Goal: Check status: Check status

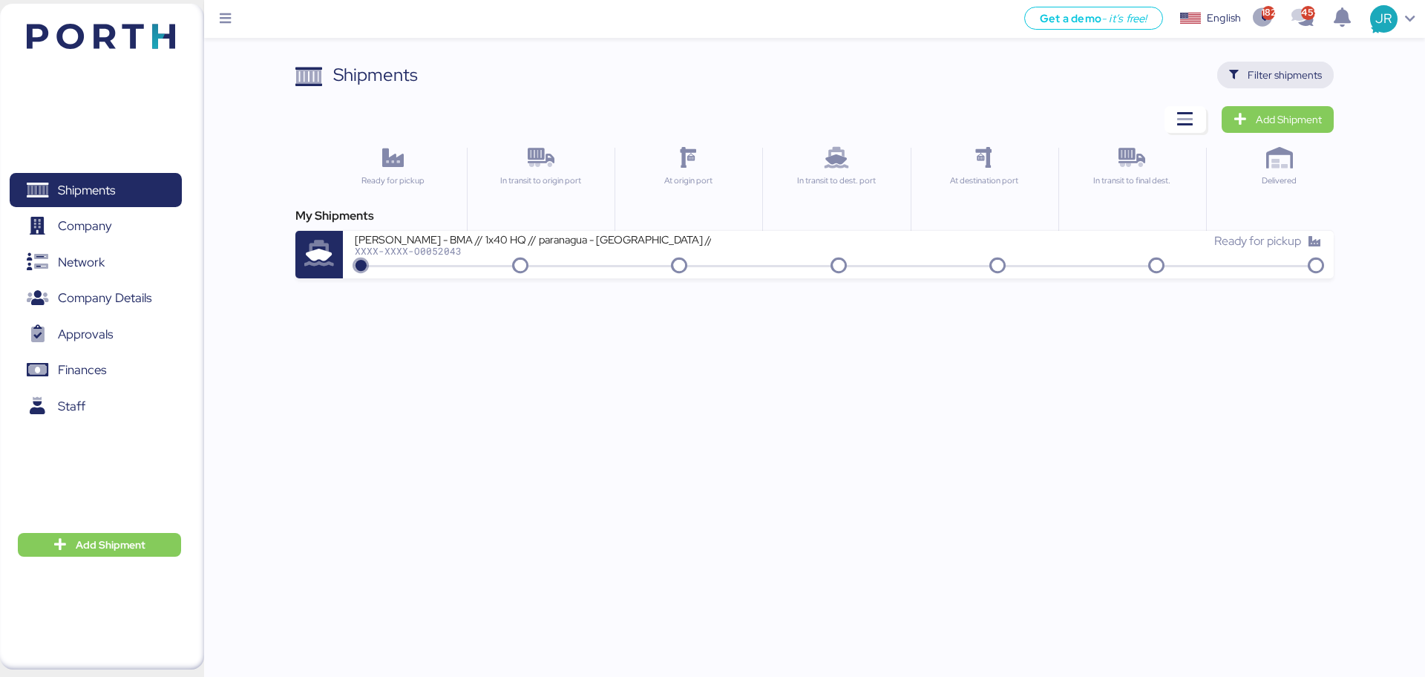
click at [1272, 71] on span "Filter shipments" at bounding box center [1285, 75] width 74 height 18
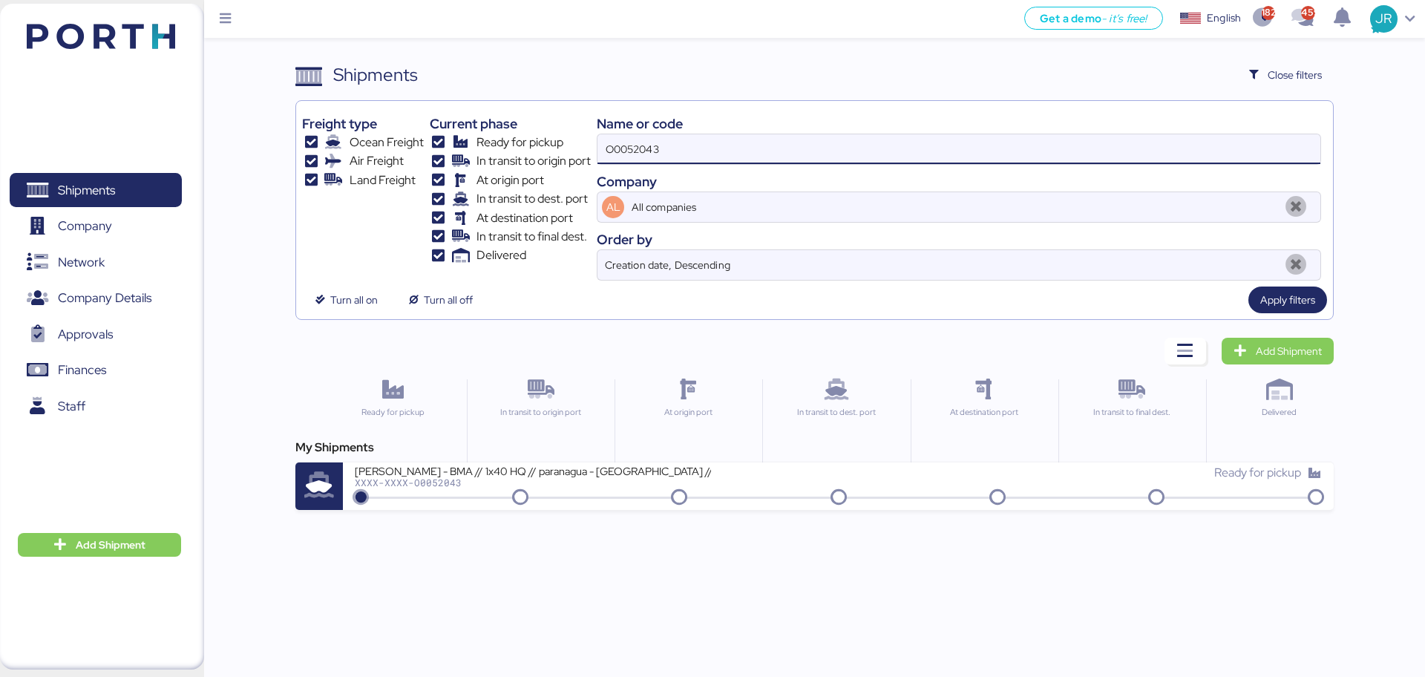
drag, startPoint x: 694, startPoint y: 149, endPoint x: 468, endPoint y: 152, distance: 225.7
click at [474, 152] on div "Freight type Ocean Freight Air Freight Land Freight Current phase Ready for pic…" at bounding box center [814, 194] width 1024 height 174
paste input "1710"
type input "O0051710"
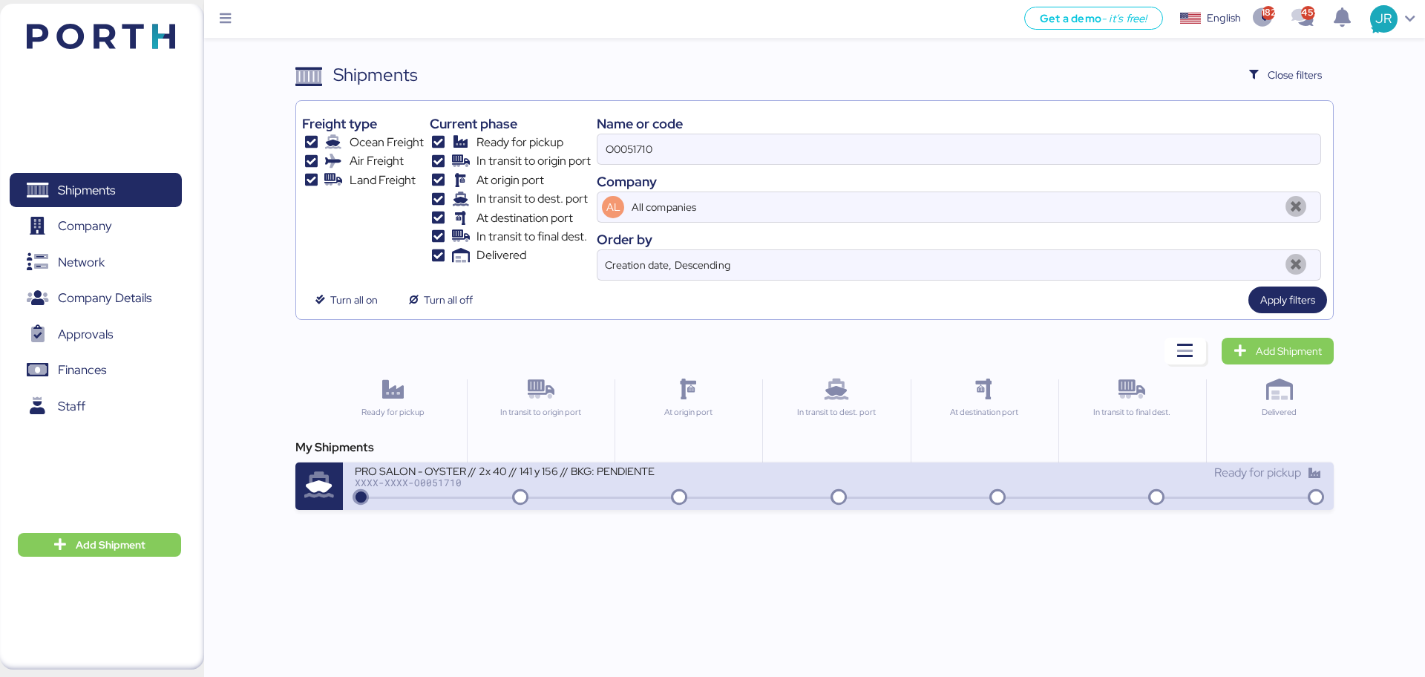
click at [428, 484] on div "XXXX-XXXX-O0051710" at bounding box center [533, 482] width 356 height 10
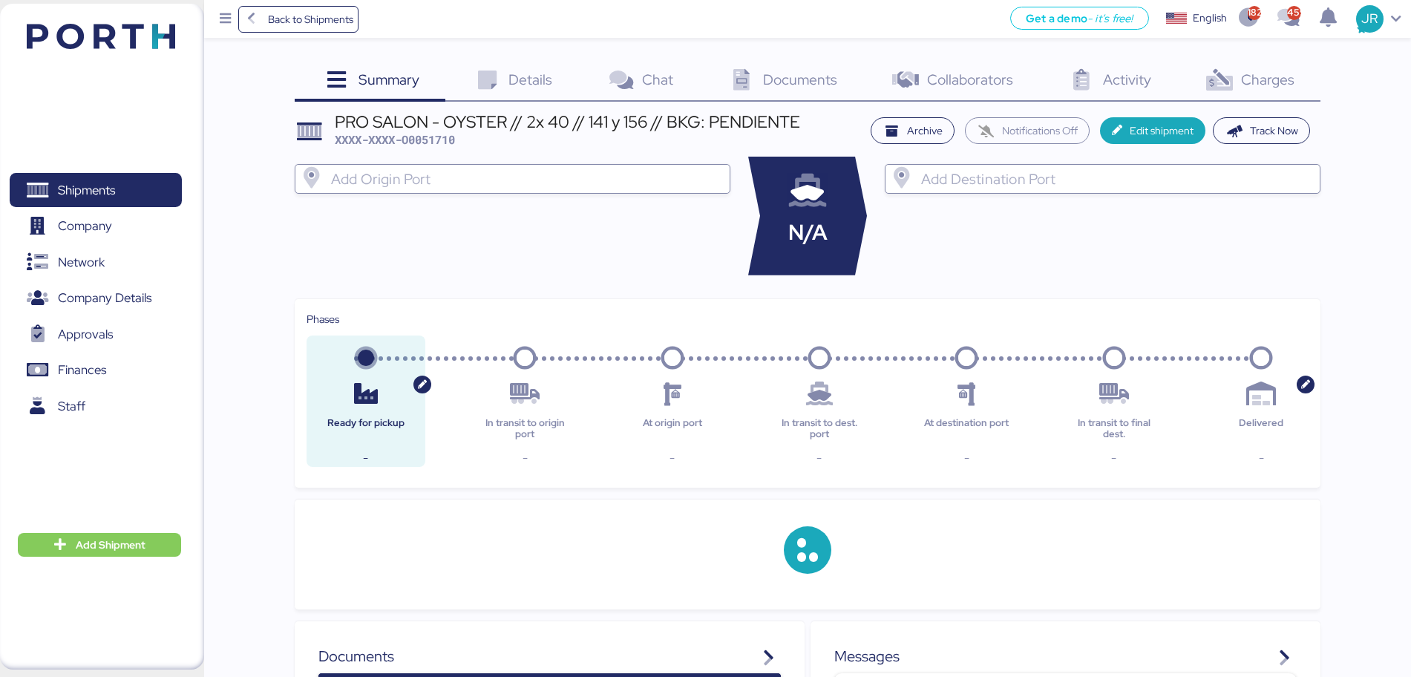
click at [1266, 76] on span "Charges" at bounding box center [1267, 79] width 53 height 19
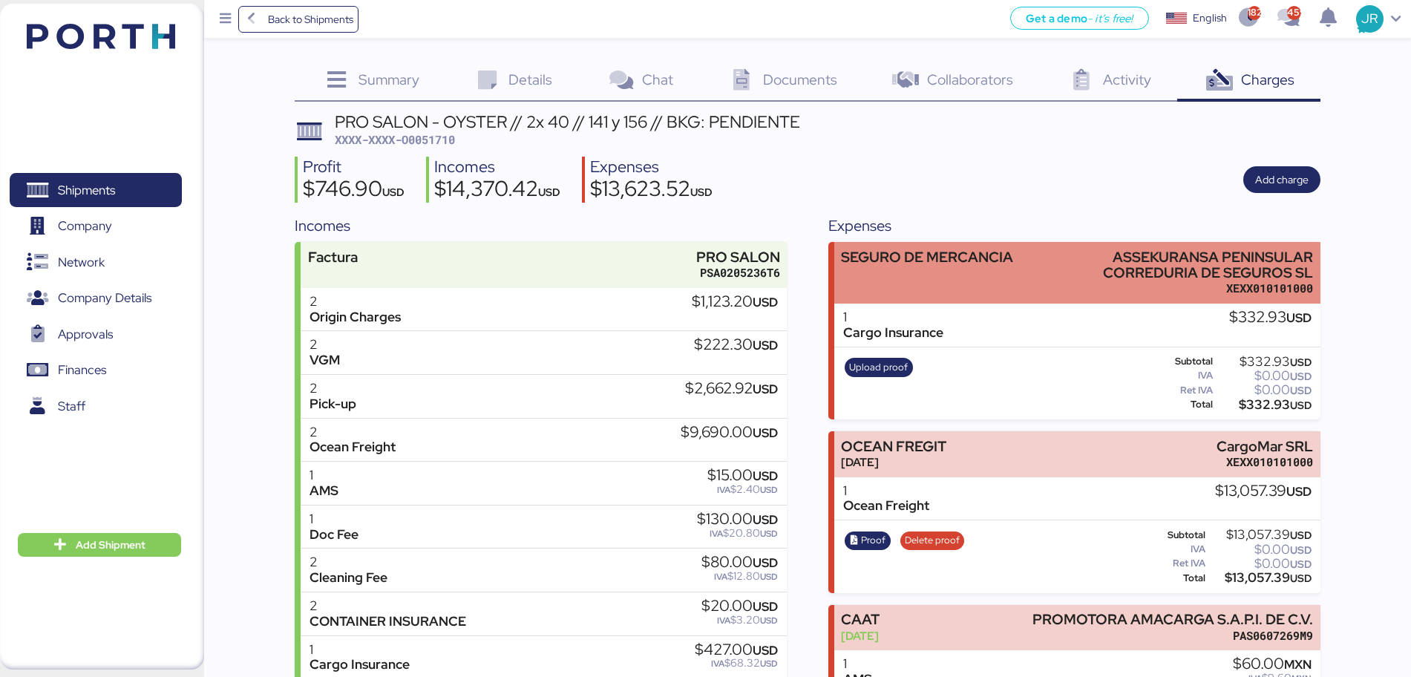
click at [952, 265] on div "SEGURO DE MERCANCIA" at bounding box center [927, 257] width 172 height 16
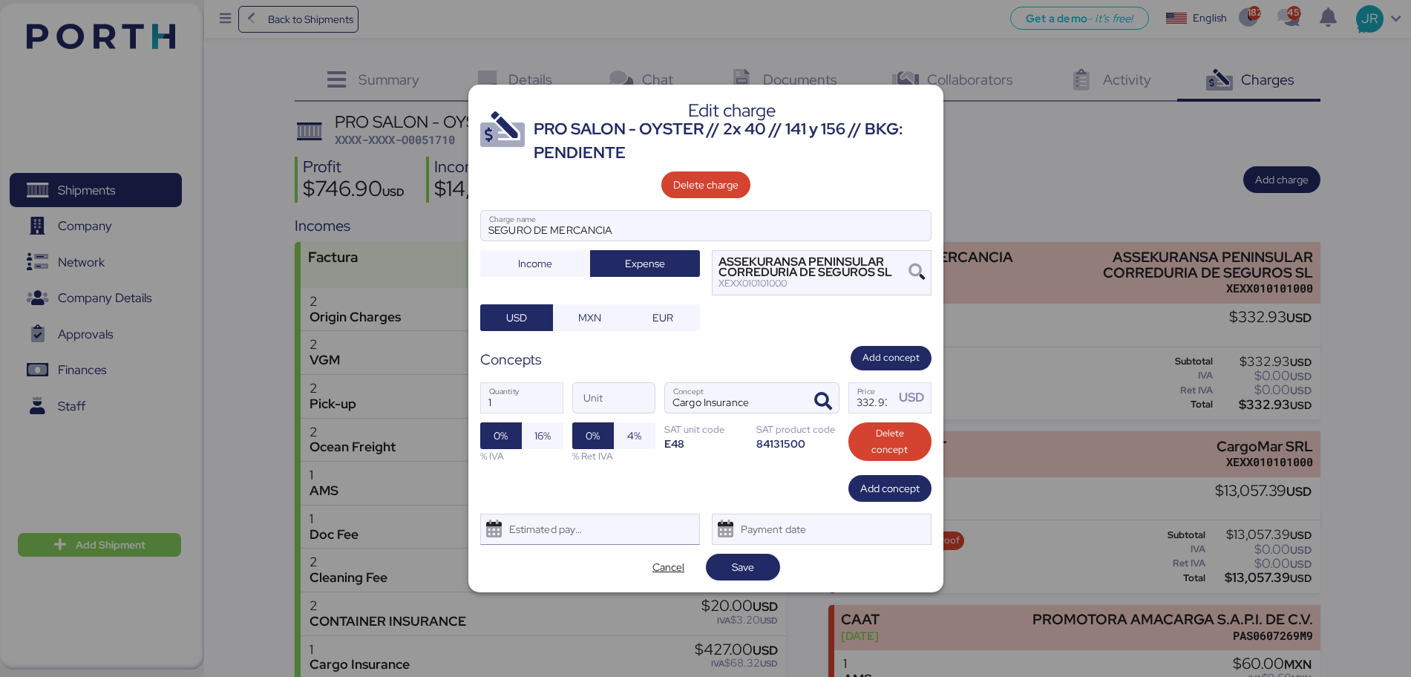
click at [549, 533] on div "Estimated payment date" at bounding box center [543, 529] width 88 height 30
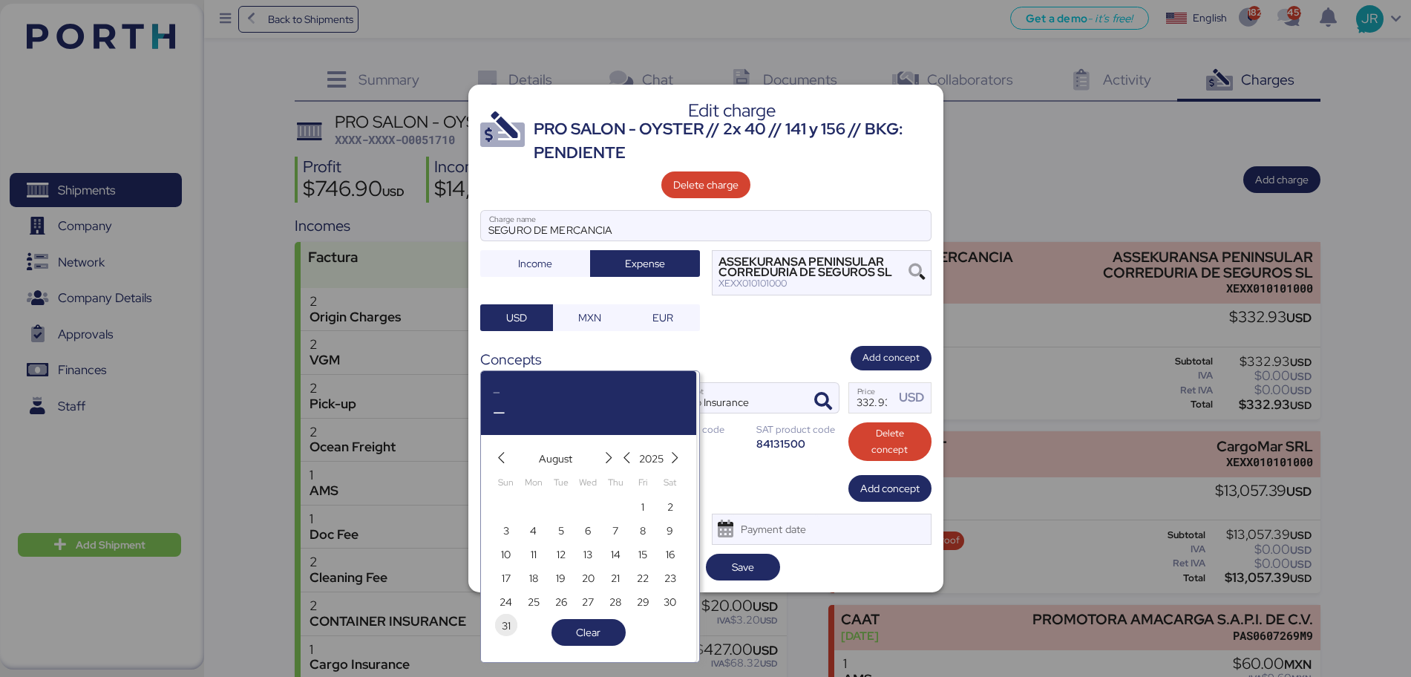
click at [505, 626] on span "31" at bounding box center [506, 626] width 9 height 18
type input "[DATE]"
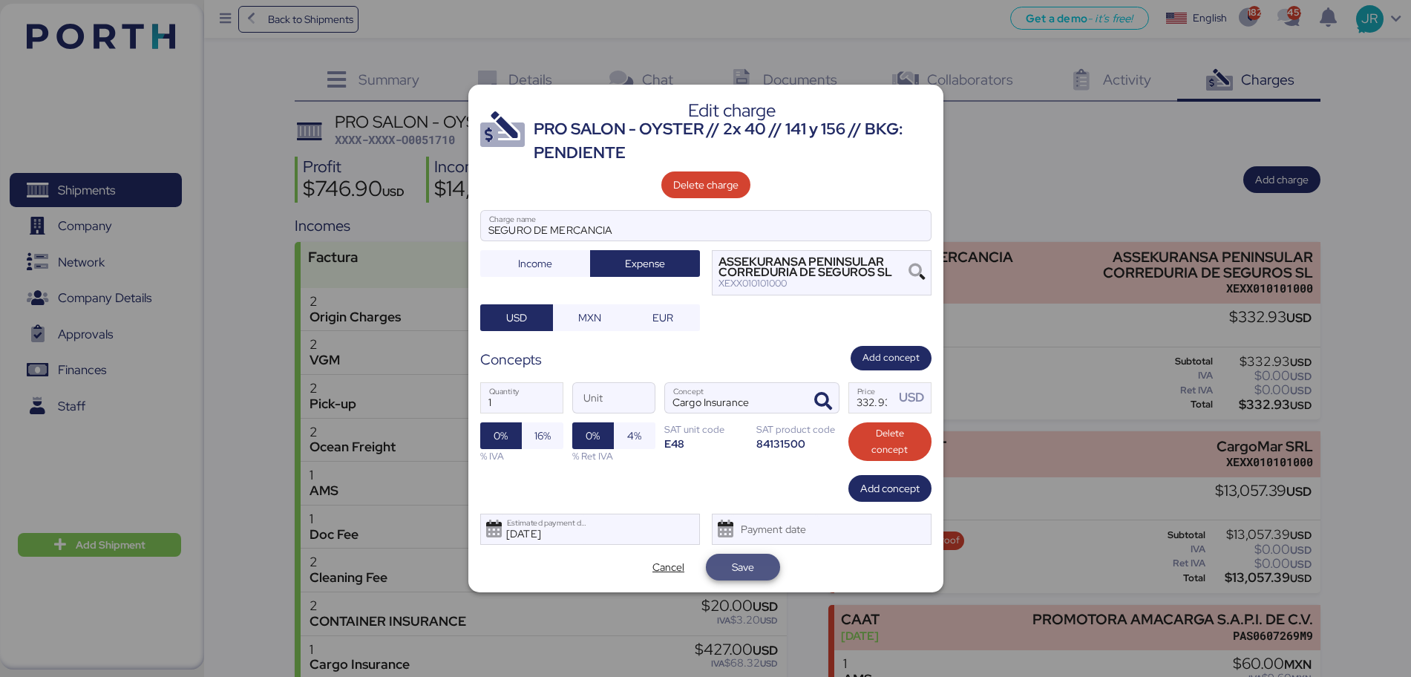
click at [739, 565] on span "Save" at bounding box center [743, 567] width 22 height 18
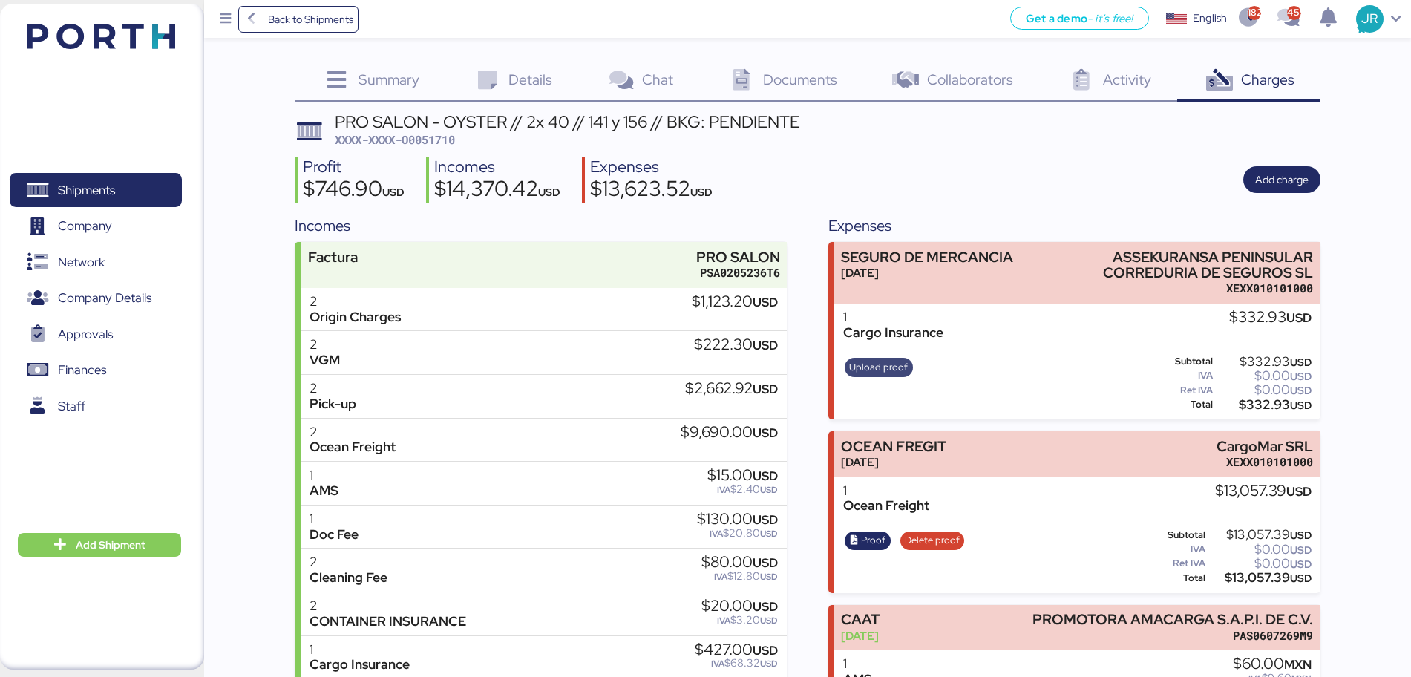
click at [865, 365] on span "Upload proof" at bounding box center [878, 367] width 59 height 16
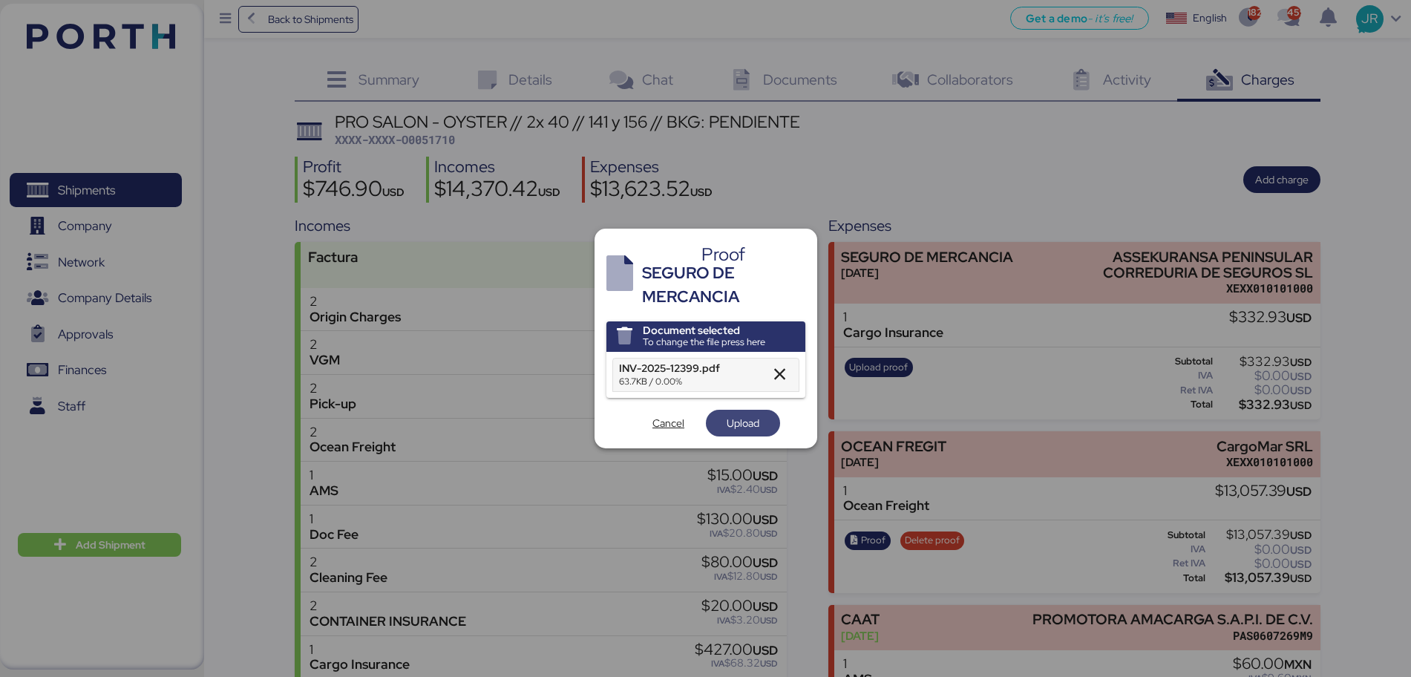
click at [720, 416] on span "Upload" at bounding box center [743, 423] width 50 height 21
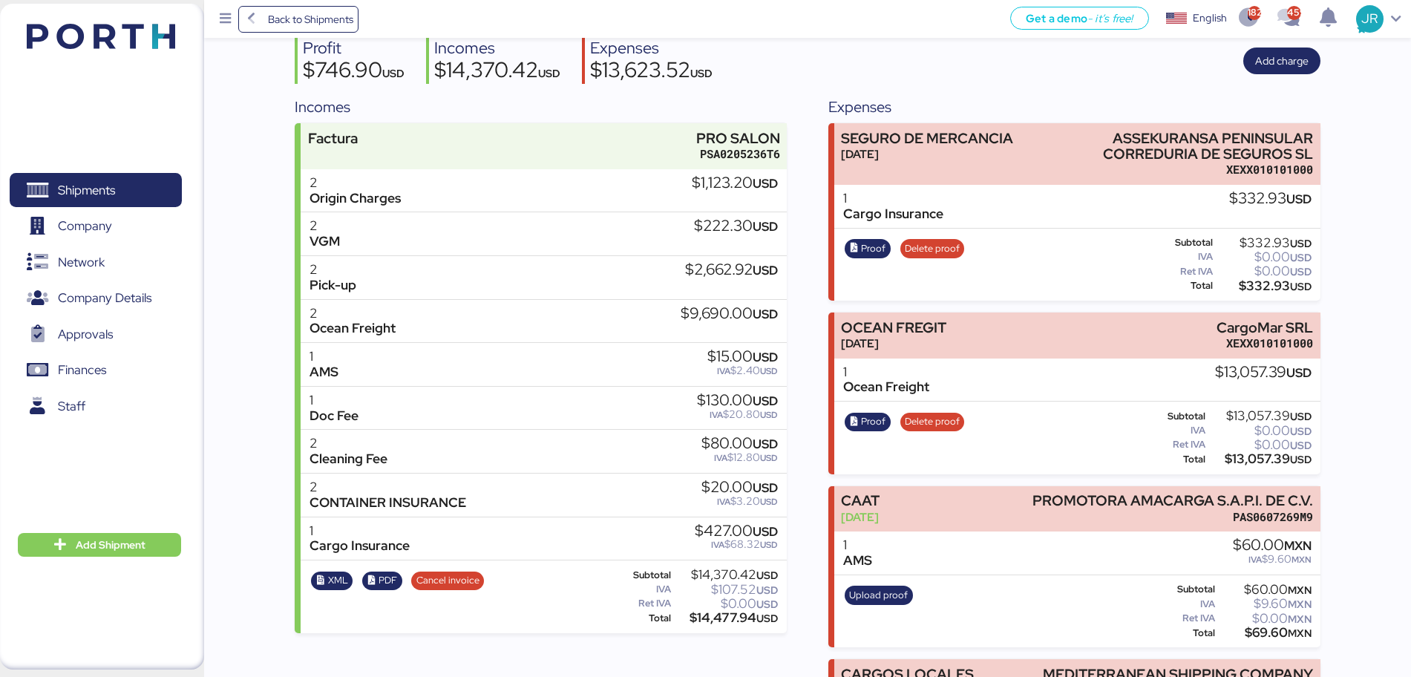
scroll to position [290, 0]
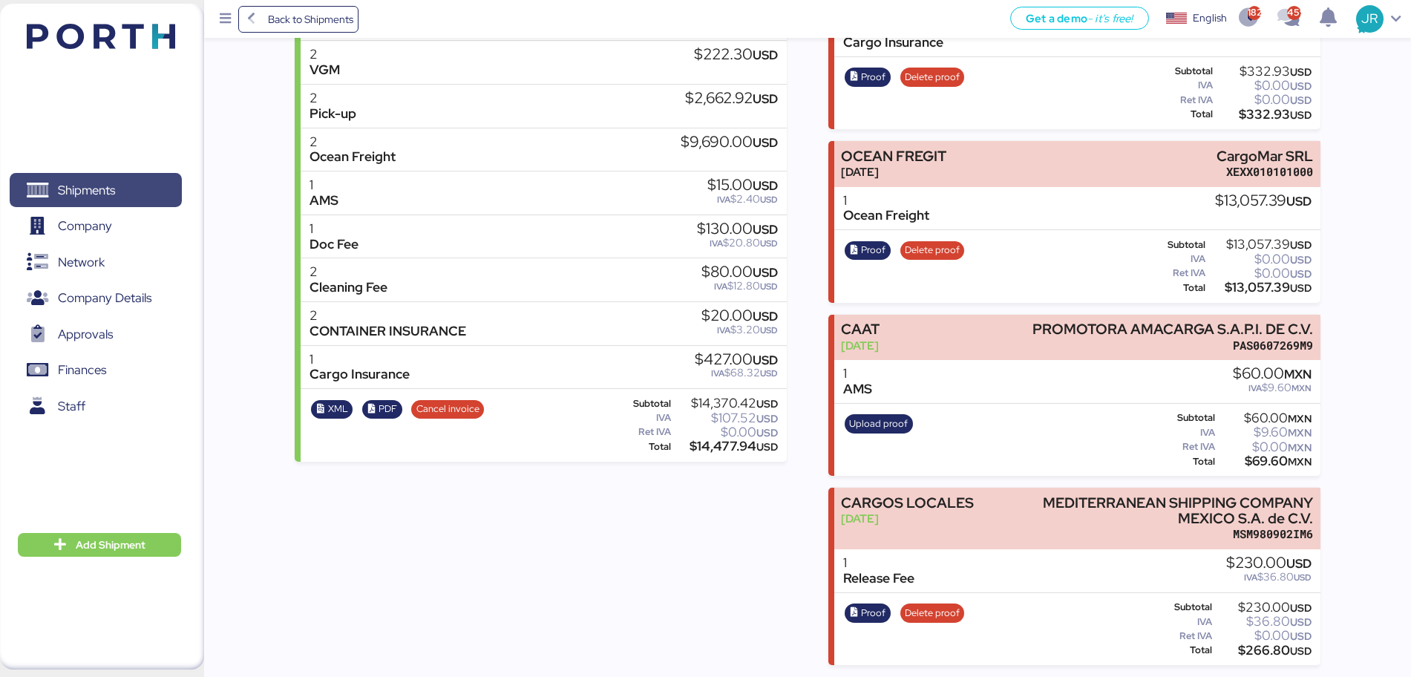
click at [91, 184] on span "Shipments" at bounding box center [86, 191] width 57 height 22
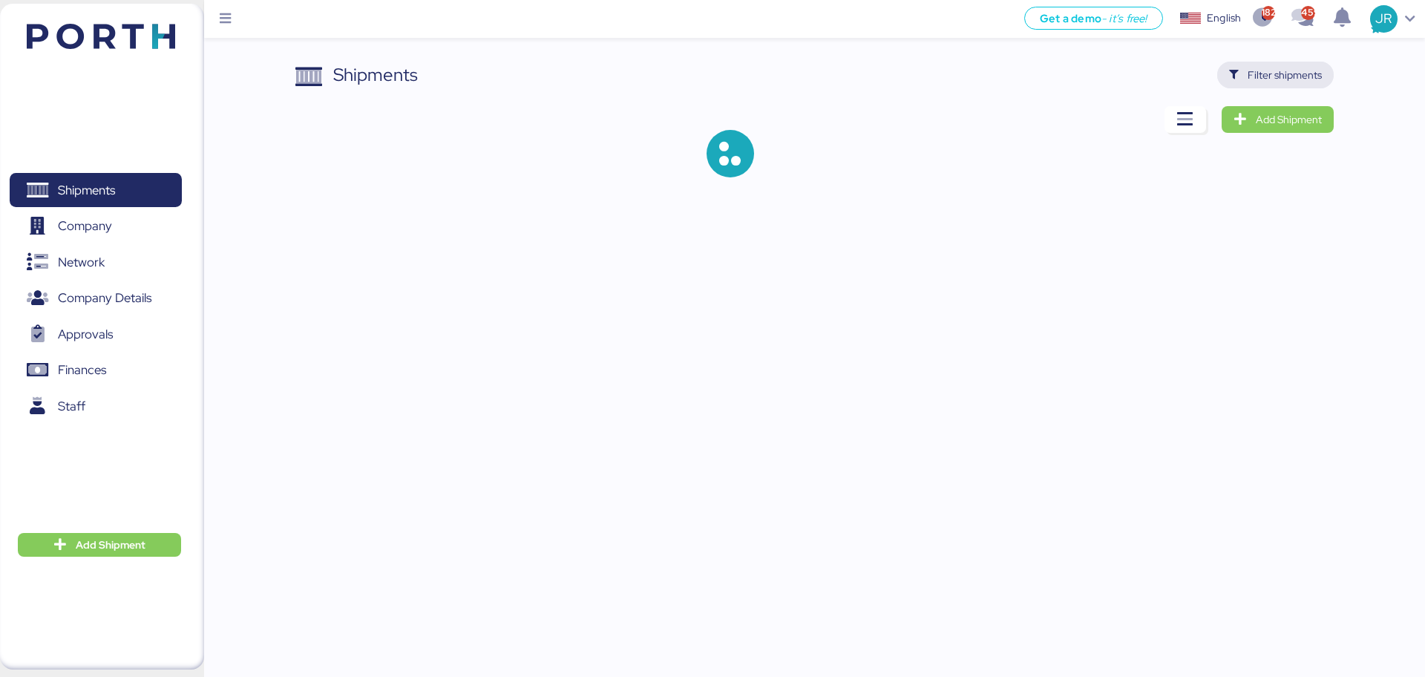
click at [1278, 72] on span "Filter shipments" at bounding box center [1285, 75] width 74 height 18
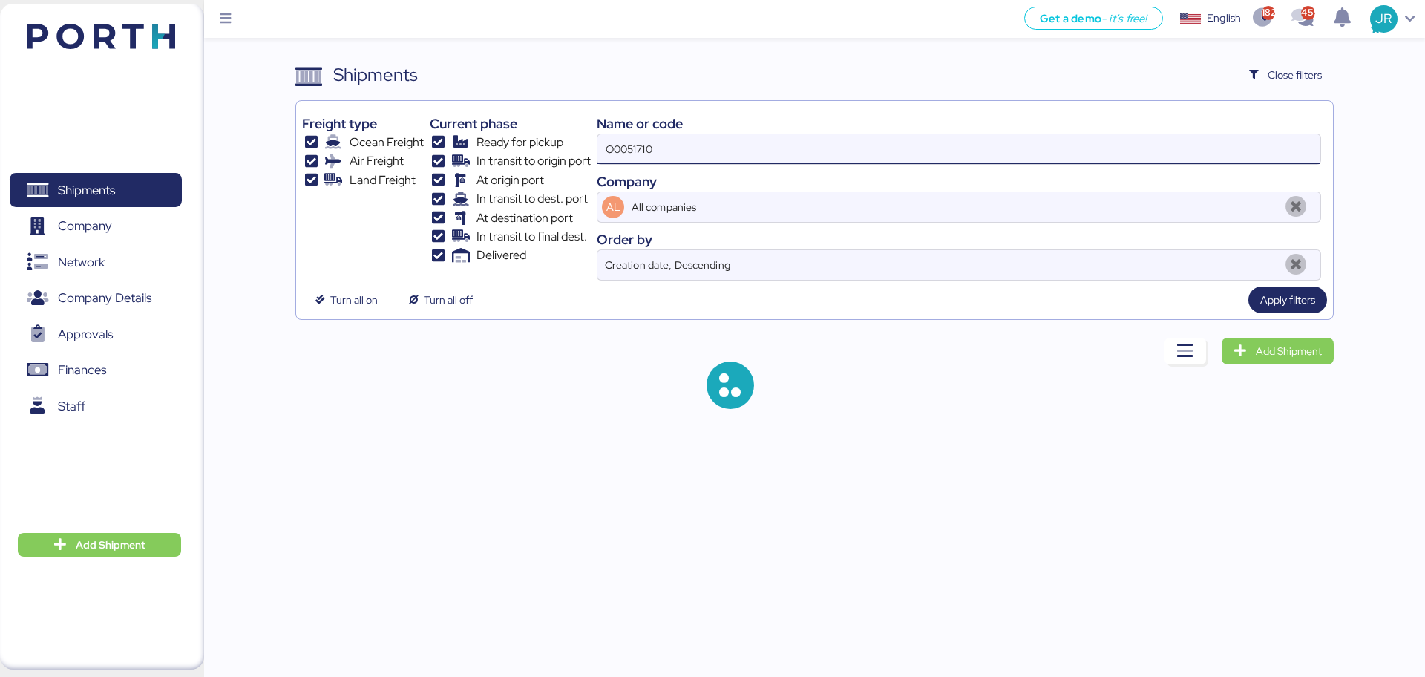
drag, startPoint x: 683, startPoint y: 149, endPoint x: 413, endPoint y: 148, distance: 270.2
click at [415, 148] on div "Freight type Ocean Freight Air Freight Land Freight Current phase Ready for pic…" at bounding box center [814, 194] width 1024 height 174
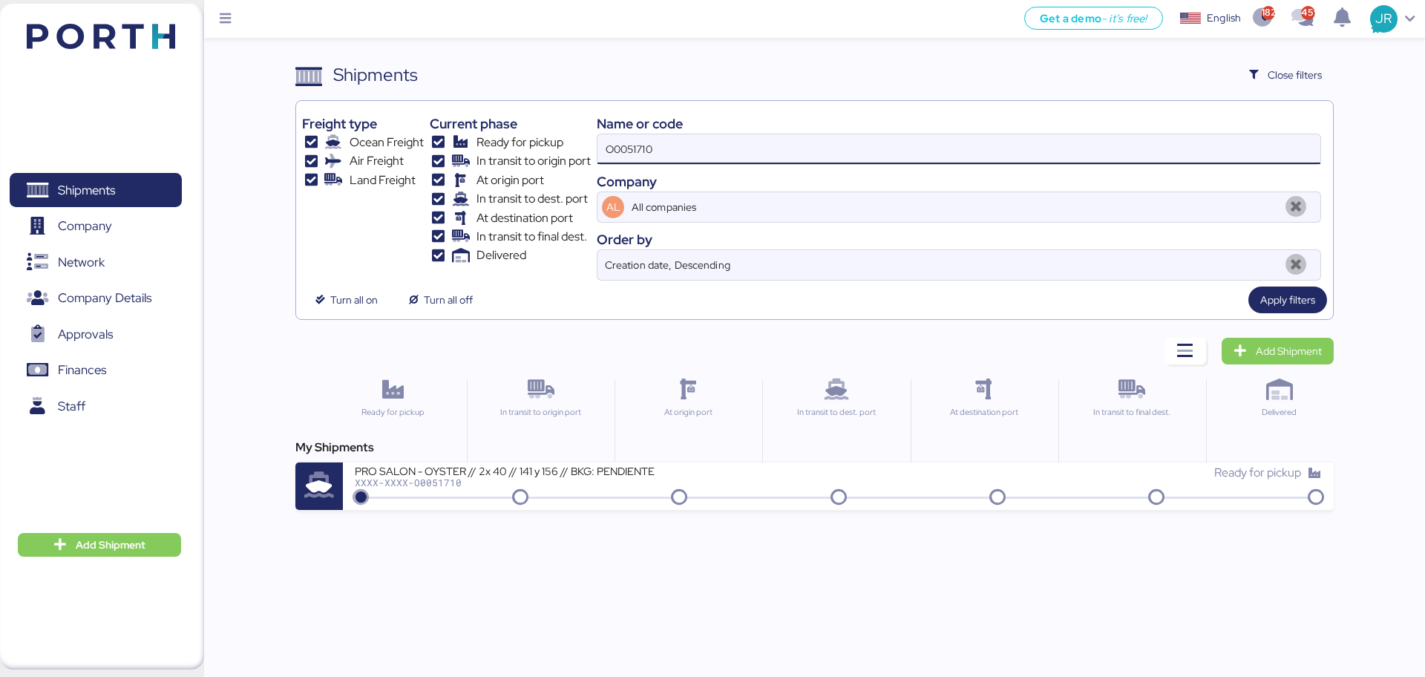
paste input "2005"
type input "O0052005"
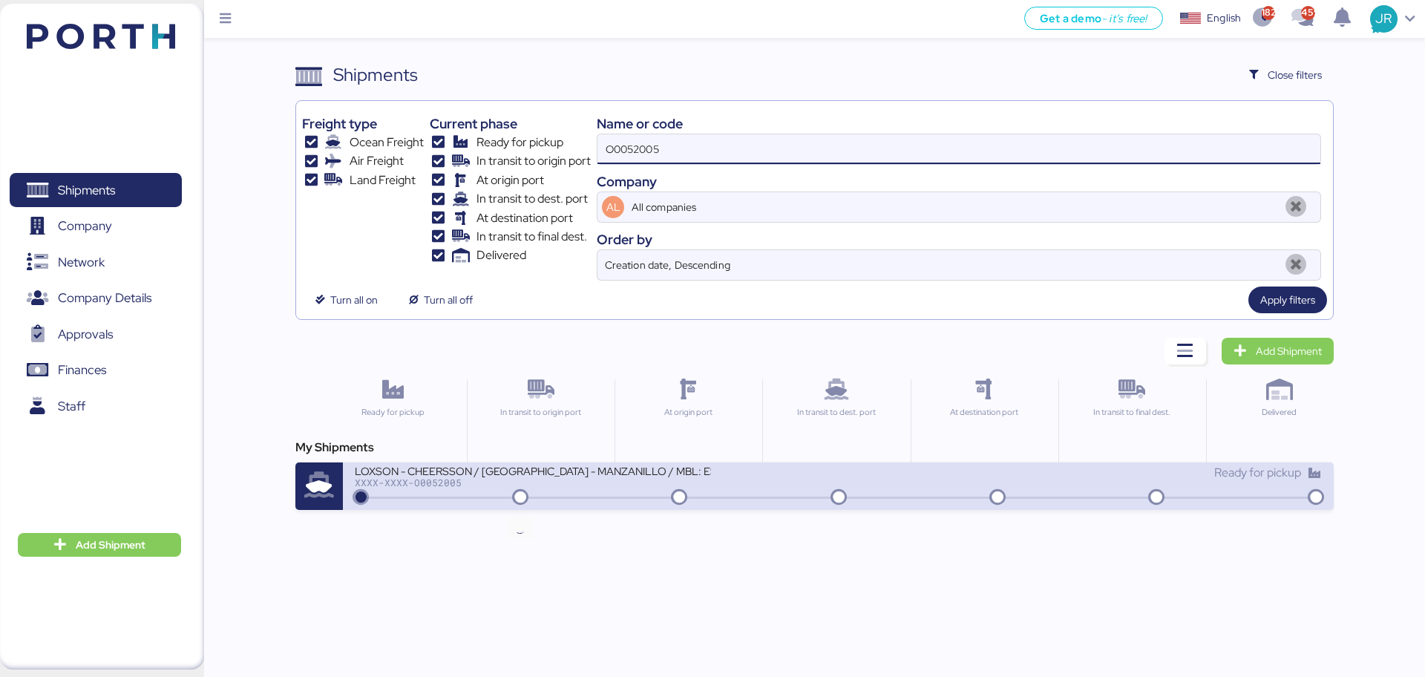
click at [534, 484] on div "XXXX-XXXX-O0052005" at bounding box center [533, 482] width 356 height 10
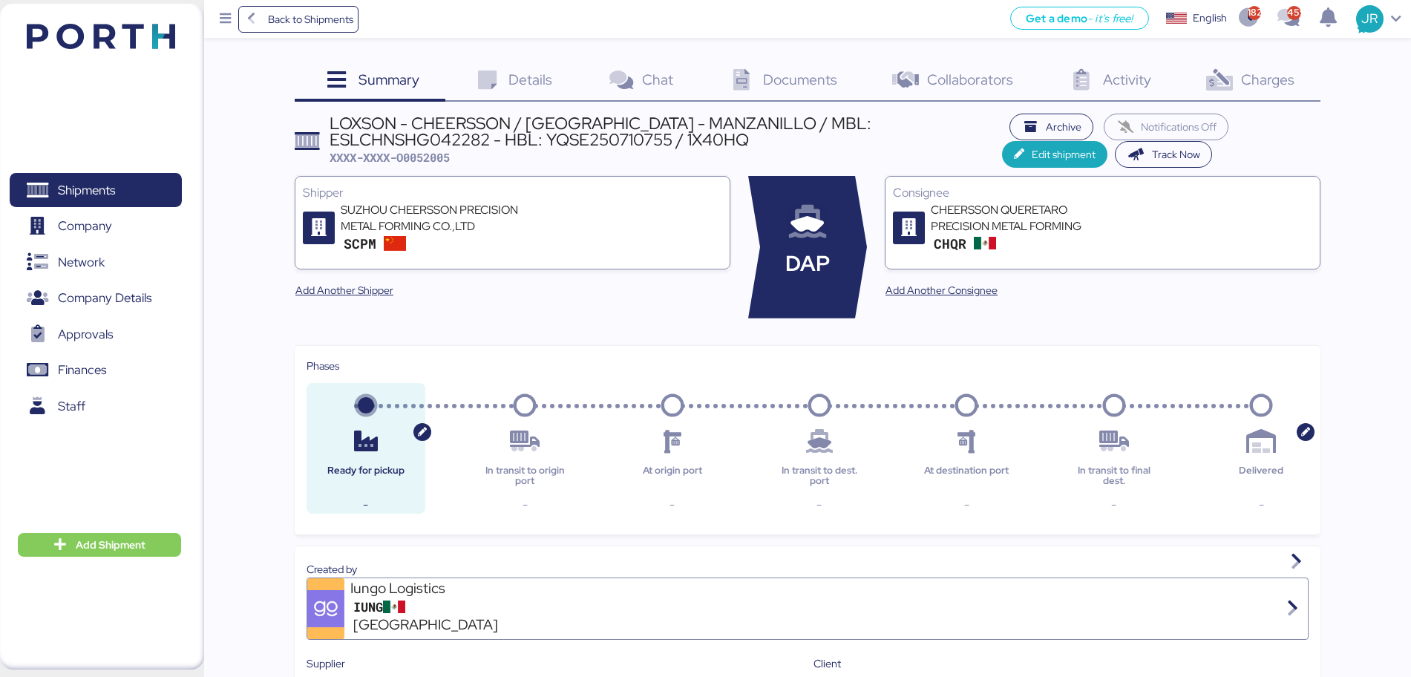
click at [778, 82] on span "Documents" at bounding box center [800, 79] width 74 height 19
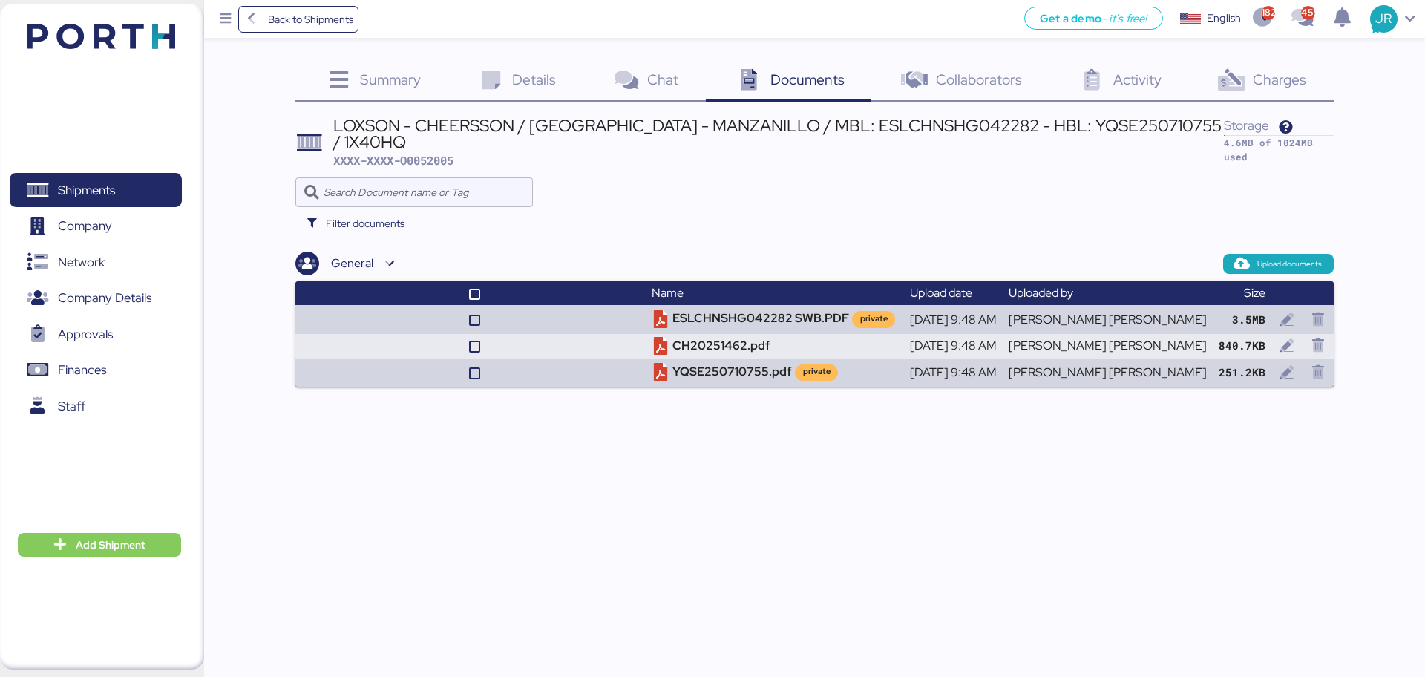
click at [1278, 78] on span "Charges" at bounding box center [1279, 79] width 53 height 19
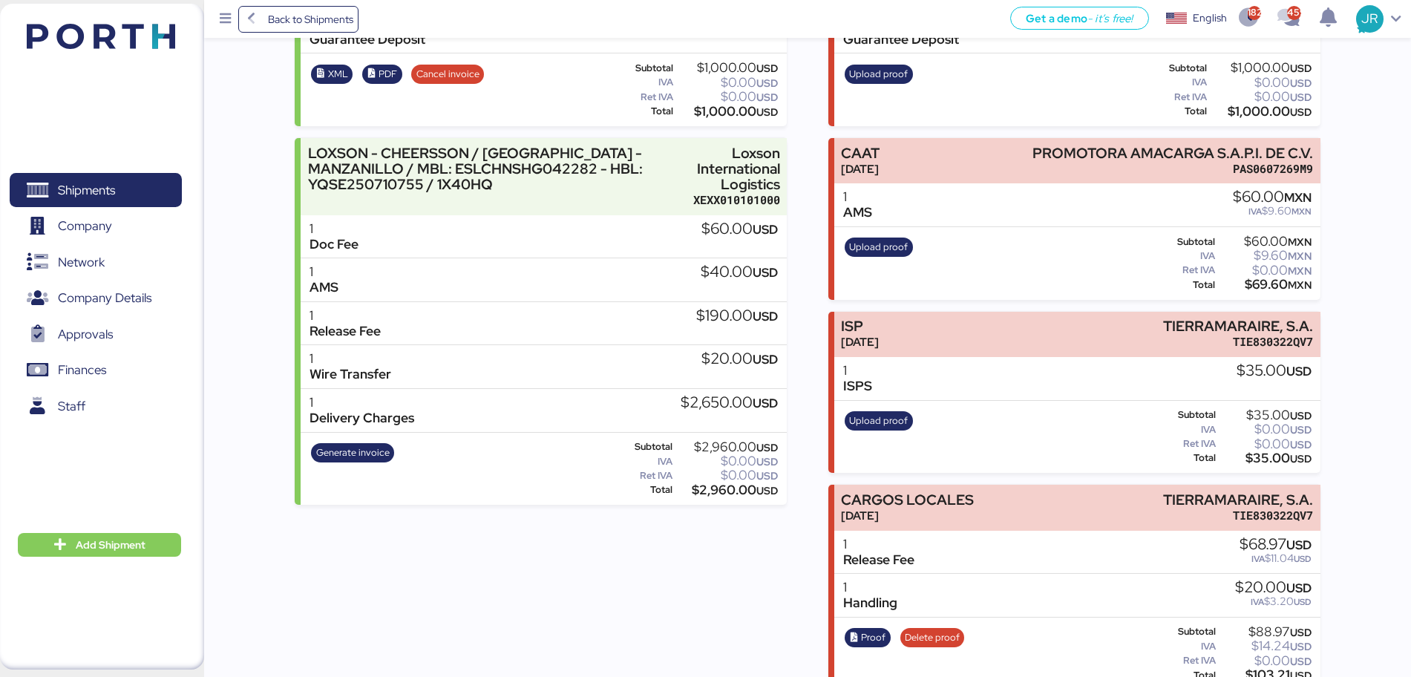
scroll to position [303, 0]
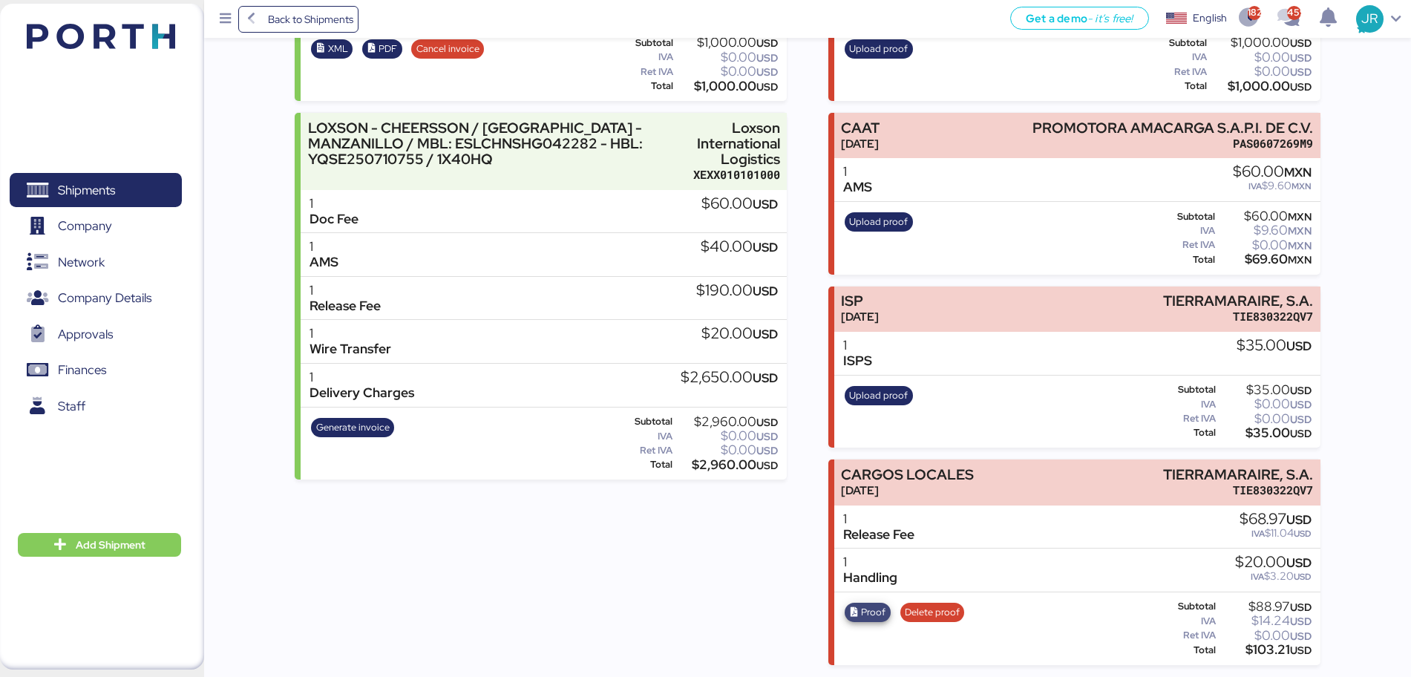
click at [859, 618] on span "Proof" at bounding box center [867, 612] width 36 height 16
